Goal: Task Accomplishment & Management: Use online tool/utility

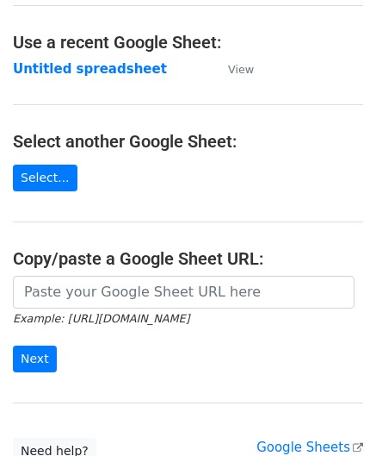
scroll to position [86, 0]
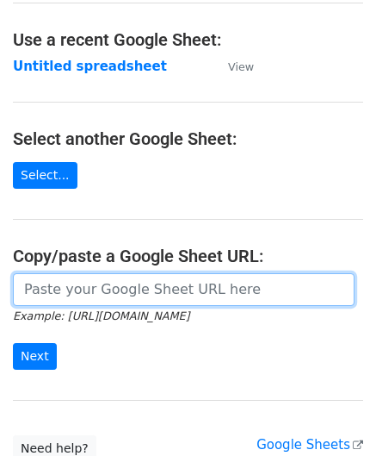
click at [90, 288] on input "url" at bounding box center [184, 289] width 342 height 33
paste input "https://docs.google.com/spreadsheets/d/1cDFbhu_YHOVfhqZK8uDWEMjOcmH1ypELoDBwnNt…"
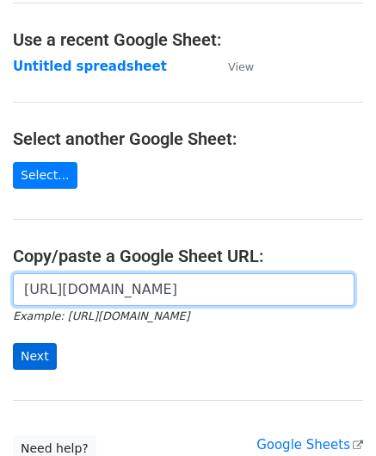
type input "https://docs.google.com/spreadsheets/d/1cDFbhu_YHOVfhqZK8uDWEMjOcmH1ypELoDBwnNt…"
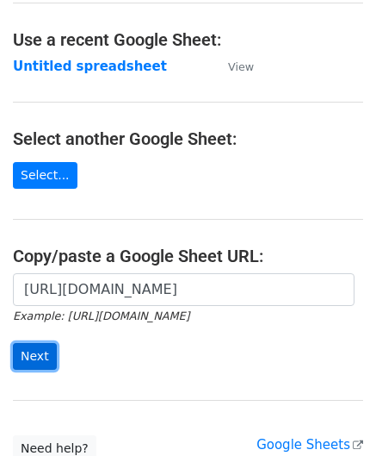
click at [41, 349] on input "Next" at bounding box center [35, 356] width 44 height 27
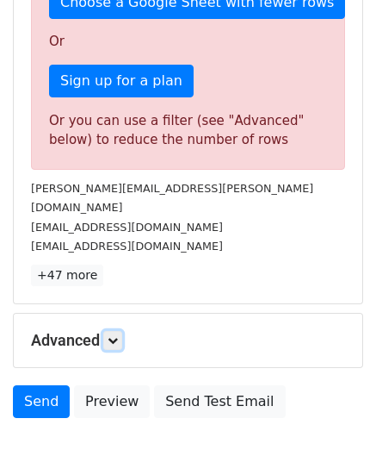
drag, startPoint x: 122, startPoint y: 313, endPoint x: 128, endPoint y: 302, distance: 12.7
click at [121, 331] on link at bounding box center [112, 340] width 19 height 19
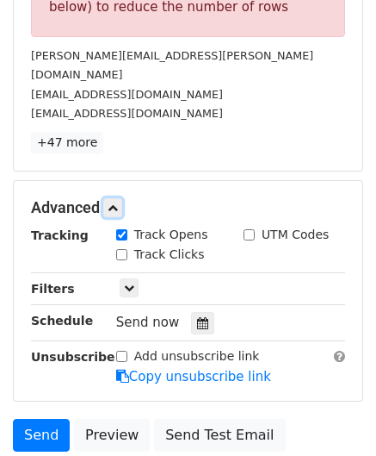
scroll to position [670, 0]
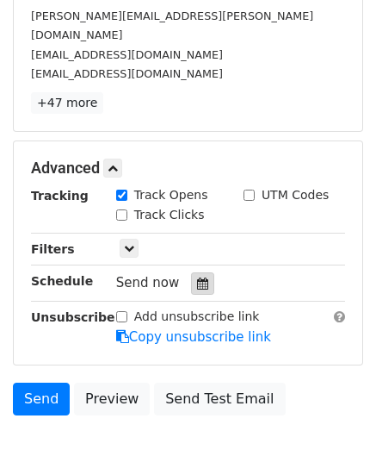
click at [201, 272] on div at bounding box center [202, 283] width 23 height 22
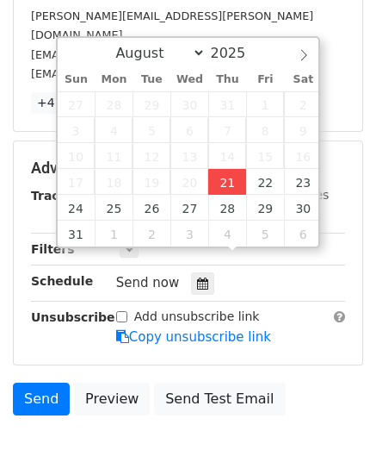
type input "[DATE] 12:00"
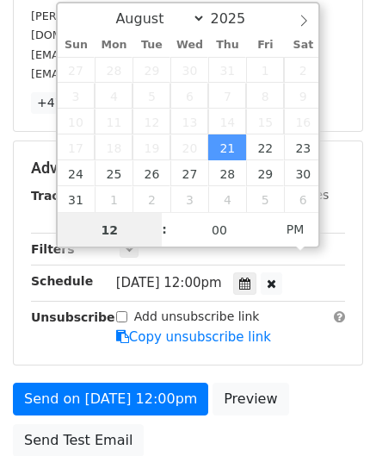
paste input "7"
type input "7"
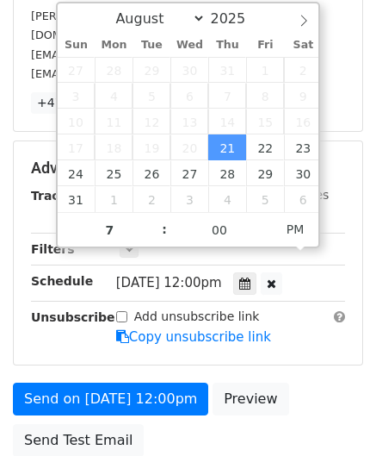
type input "[DATE] 19:00"
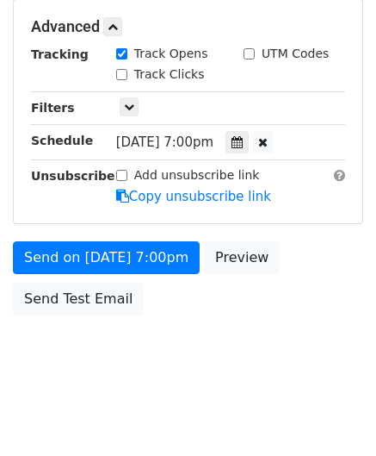
scroll to position [750, 0]
